Goal: Book appointment/travel/reservation

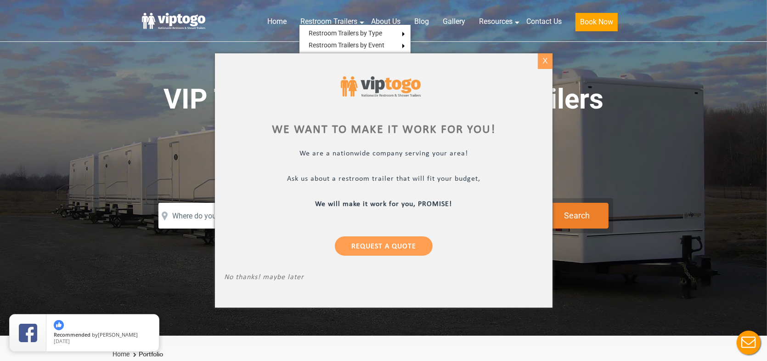
click at [541, 60] on div "X" at bounding box center [545, 61] width 14 height 16
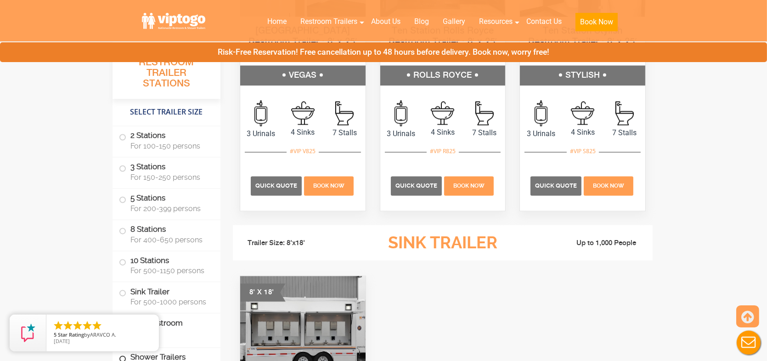
click at [181, 352] on label "Shower Trailers" at bounding box center [166, 357] width 95 height 20
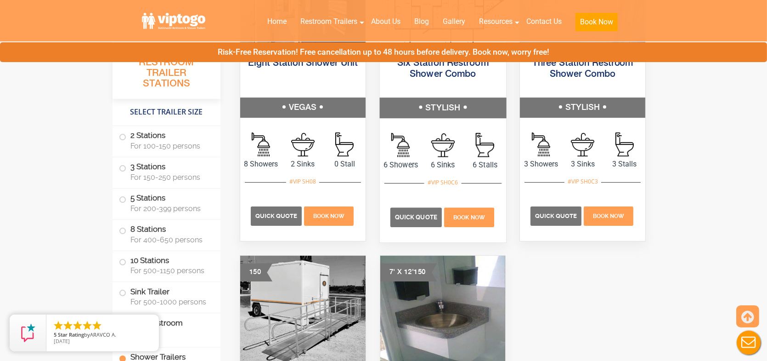
scroll to position [3768, 0]
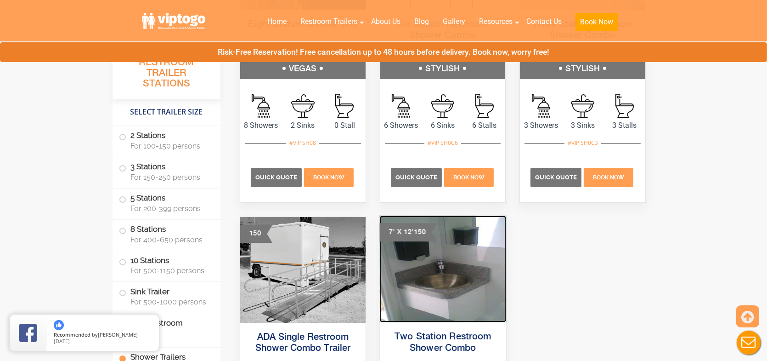
click at [436, 275] on img at bounding box center [442, 268] width 126 height 107
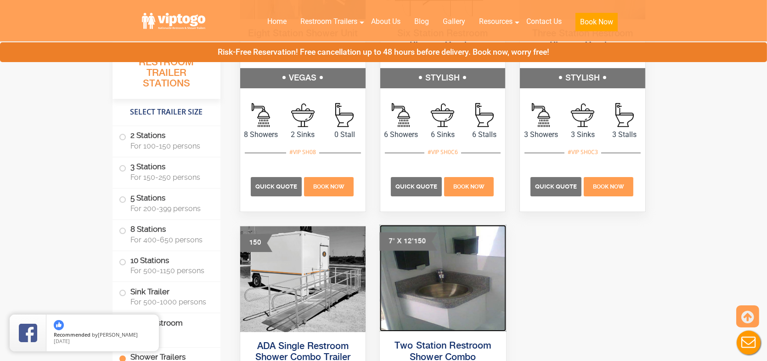
scroll to position [3676, 0]
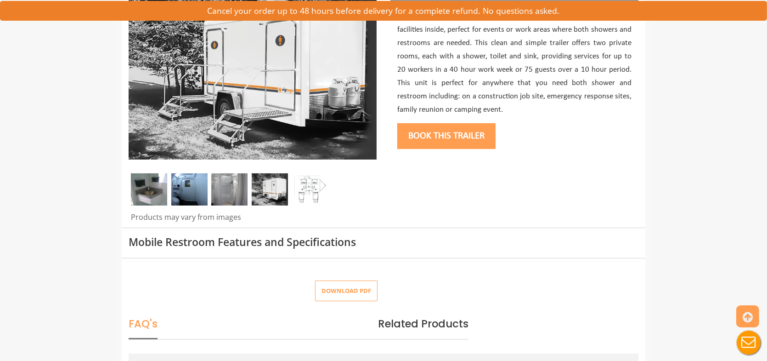
scroll to position [46, 0]
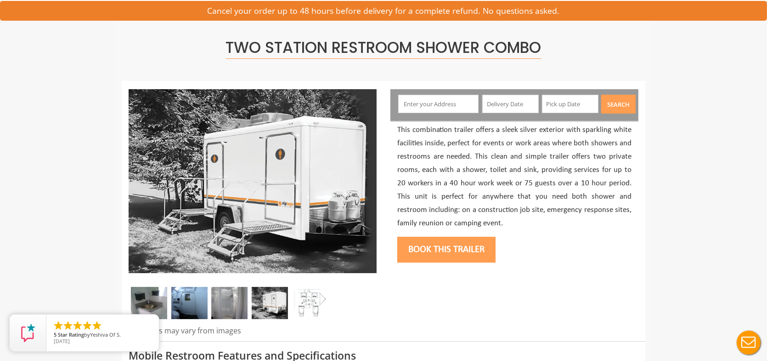
click at [442, 102] on input "text" at bounding box center [438, 104] width 81 height 18
paste input "03260"
type input "North Sutton, N.H. 03260, USA"
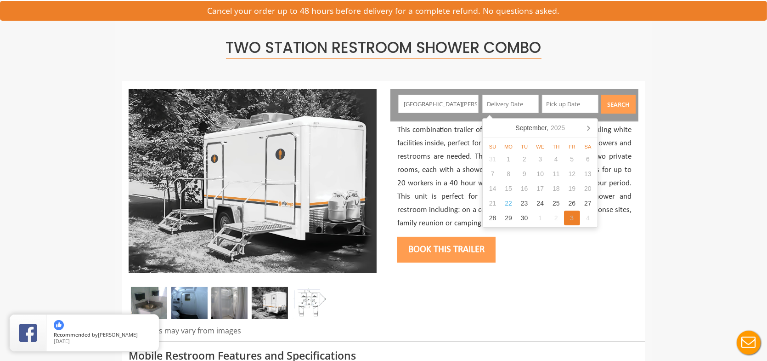
click at [567, 215] on div "3" at bounding box center [572, 217] width 16 height 15
type input "10/03/2025"
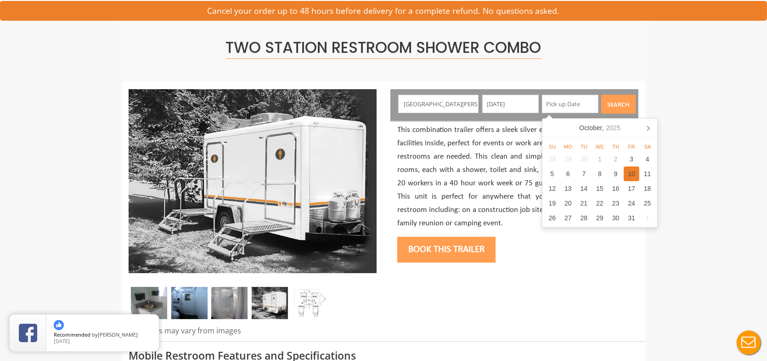
click at [633, 177] on div "10" at bounding box center [632, 173] width 16 height 15
type input "10/10/2025"
click at [620, 107] on button "Search" at bounding box center [618, 104] width 34 height 19
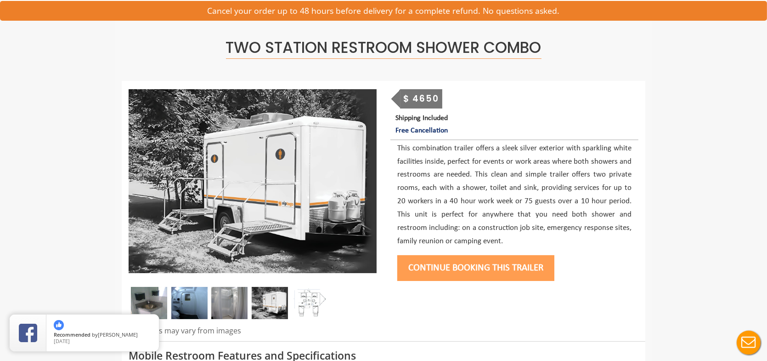
click at [456, 268] on button "Continue Booking this trailer" at bounding box center [475, 268] width 157 height 26
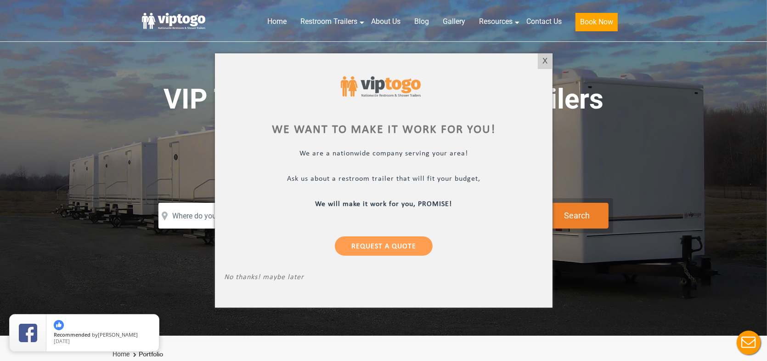
click at [548, 62] on div "X" at bounding box center [545, 61] width 14 height 16
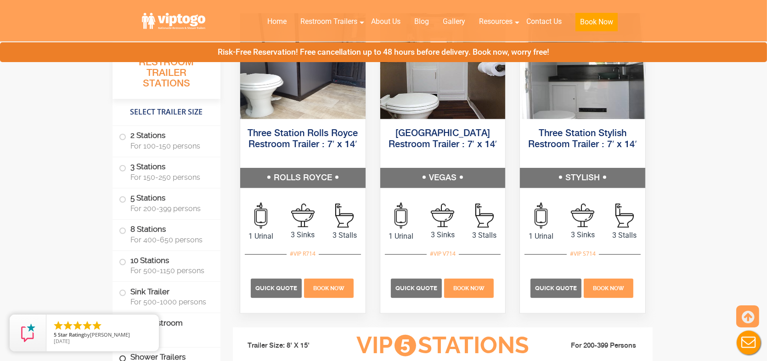
scroll to position [1102, 0]
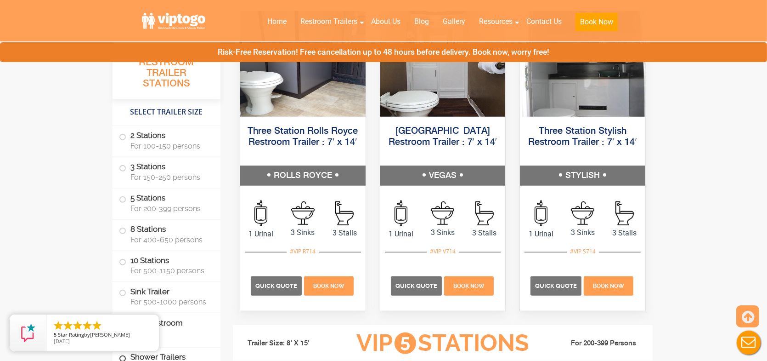
click at [198, 353] on label "Shower Trailers" at bounding box center [166, 357] width 95 height 20
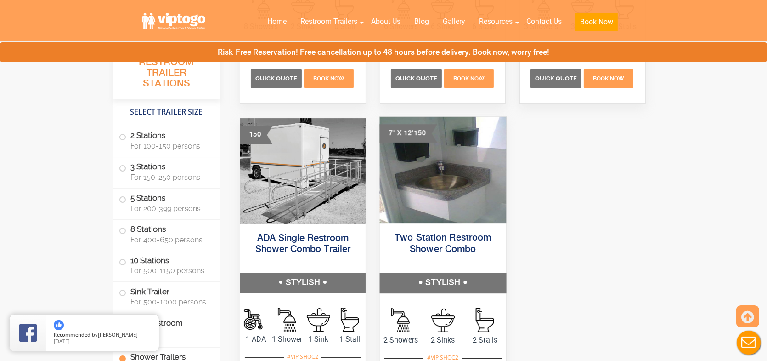
scroll to position [4044, 0]
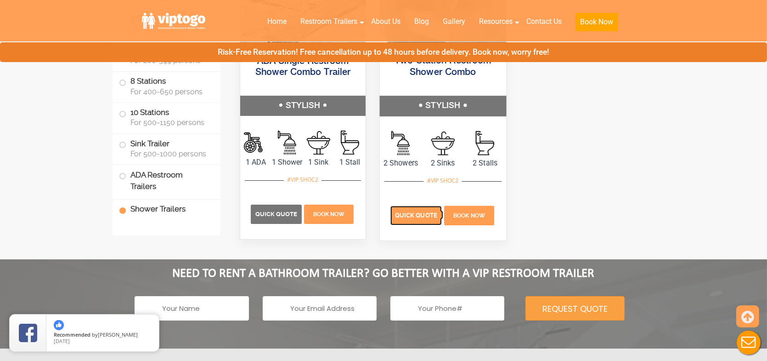
click at [417, 215] on span "Quick Quote" at bounding box center [416, 215] width 42 height 7
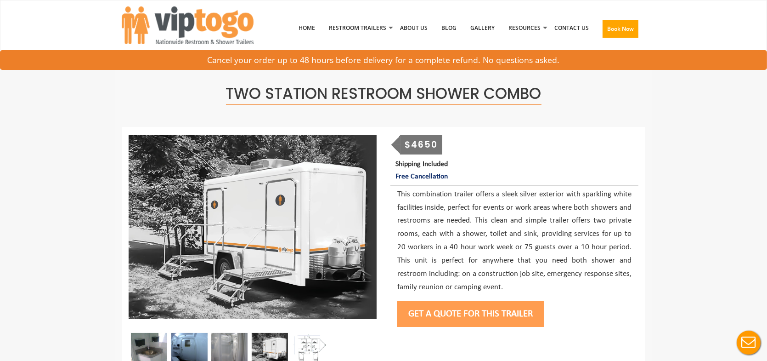
drag, startPoint x: 458, startPoint y: 311, endPoint x: 457, endPoint y: 283, distance: 28.0
click at [458, 311] on button "Get a Quote for this Trailer" at bounding box center [470, 314] width 147 height 26
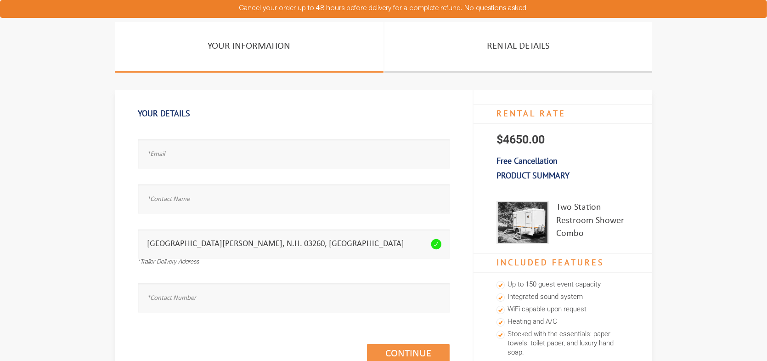
click at [461, 312] on div "Your Details Email address seems invalid. Full Name is required. Please fill th…" at bounding box center [294, 236] width 358 height 293
click at [280, 171] on div "Email address seems invalid." at bounding box center [294, 150] width 312 height 45
click at [276, 160] on input "text" at bounding box center [294, 153] width 312 height 29
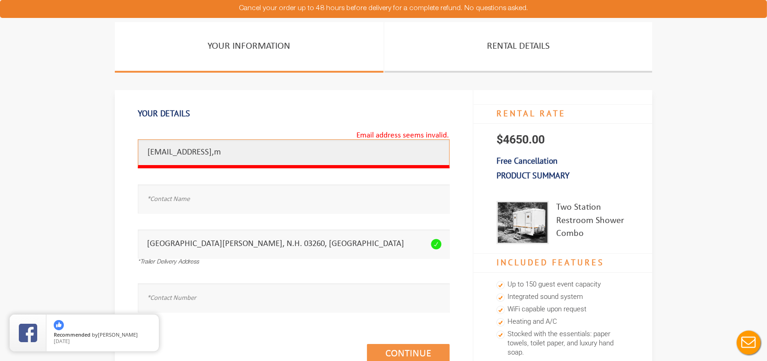
click at [278, 155] on input "[EMAIL_ADDRESS],m" at bounding box center [294, 153] width 312 height 29
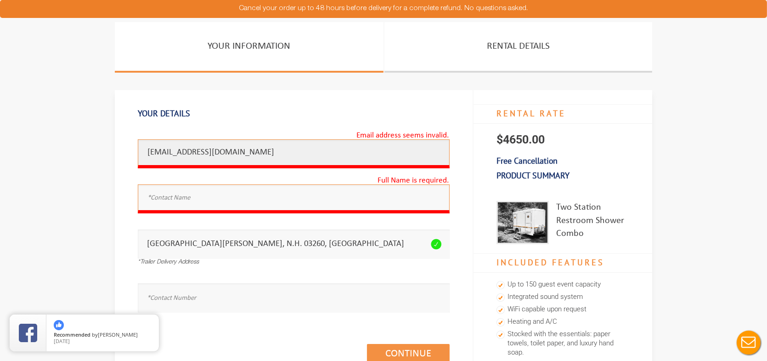
type input "[EMAIL_ADDRESS][DOMAIN_NAME]"
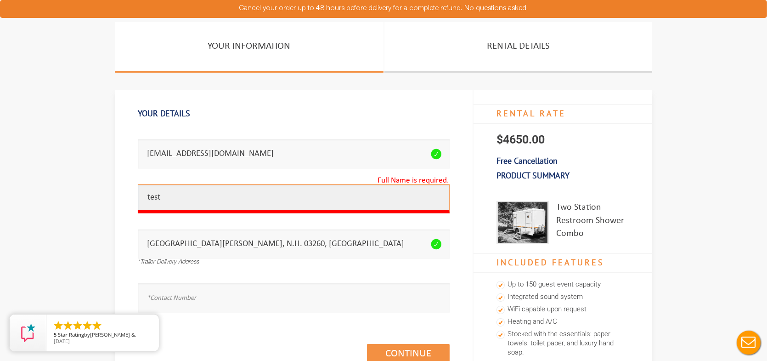
type input "test"
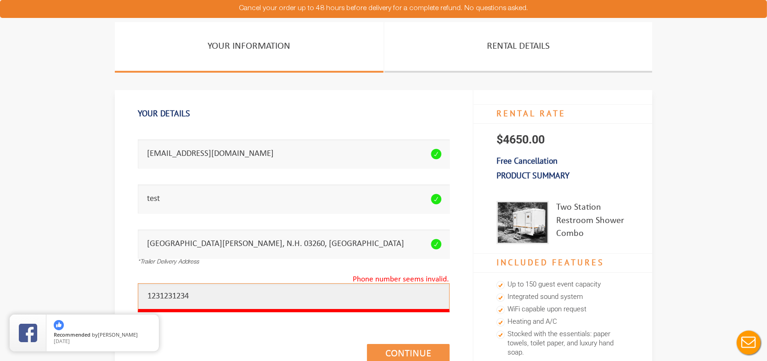
type input "1231231234"
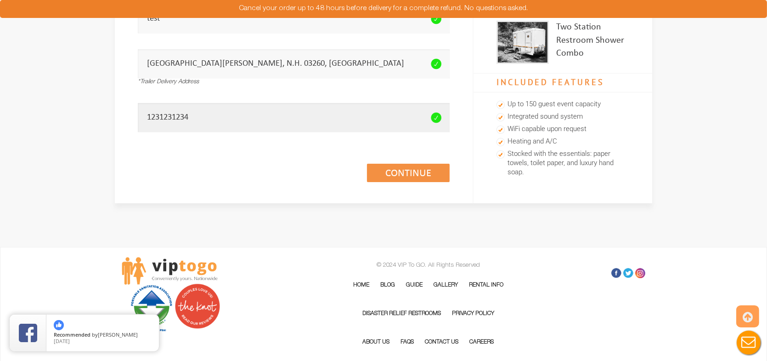
scroll to position [184, 0]
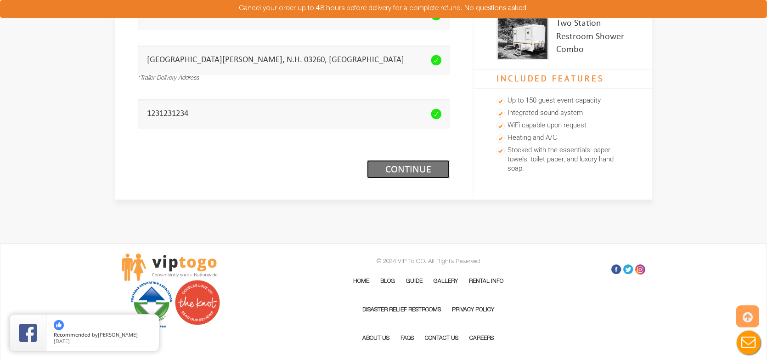
click at [424, 170] on link "Continue (1/3)" at bounding box center [408, 169] width 83 height 18
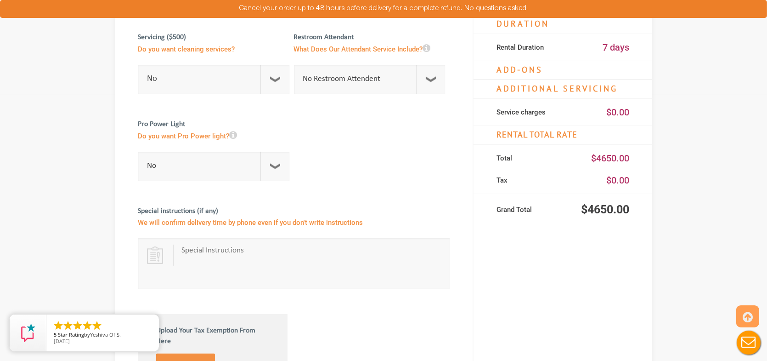
scroll to position [230, 0]
